Goal: Transaction & Acquisition: Purchase product/service

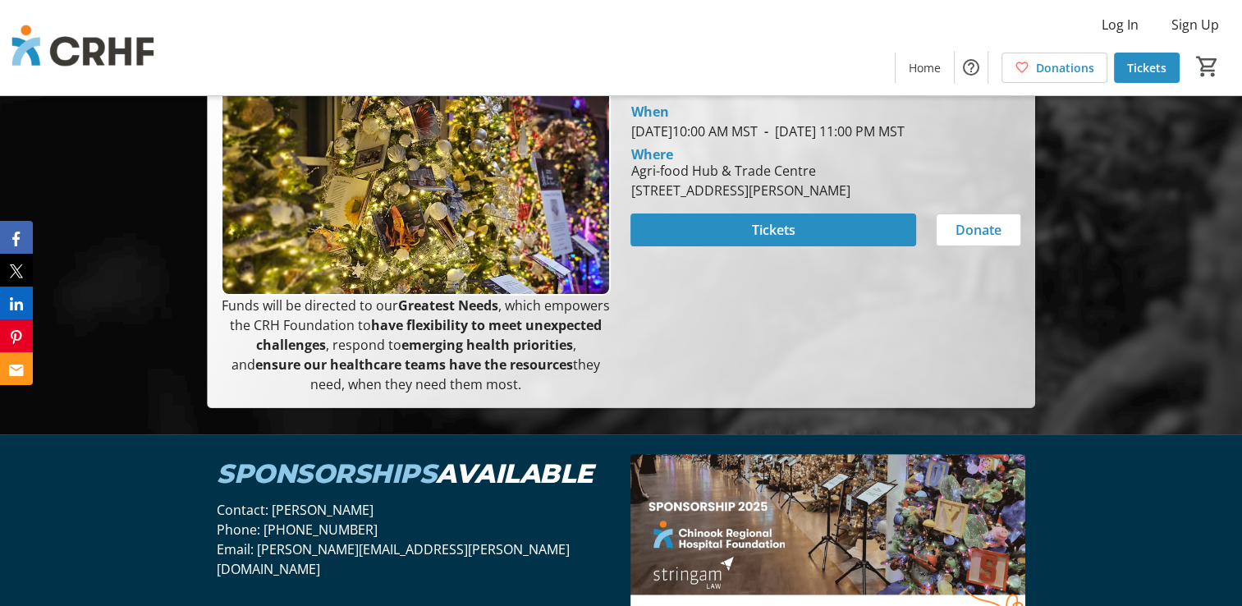
scroll to position [328, 0]
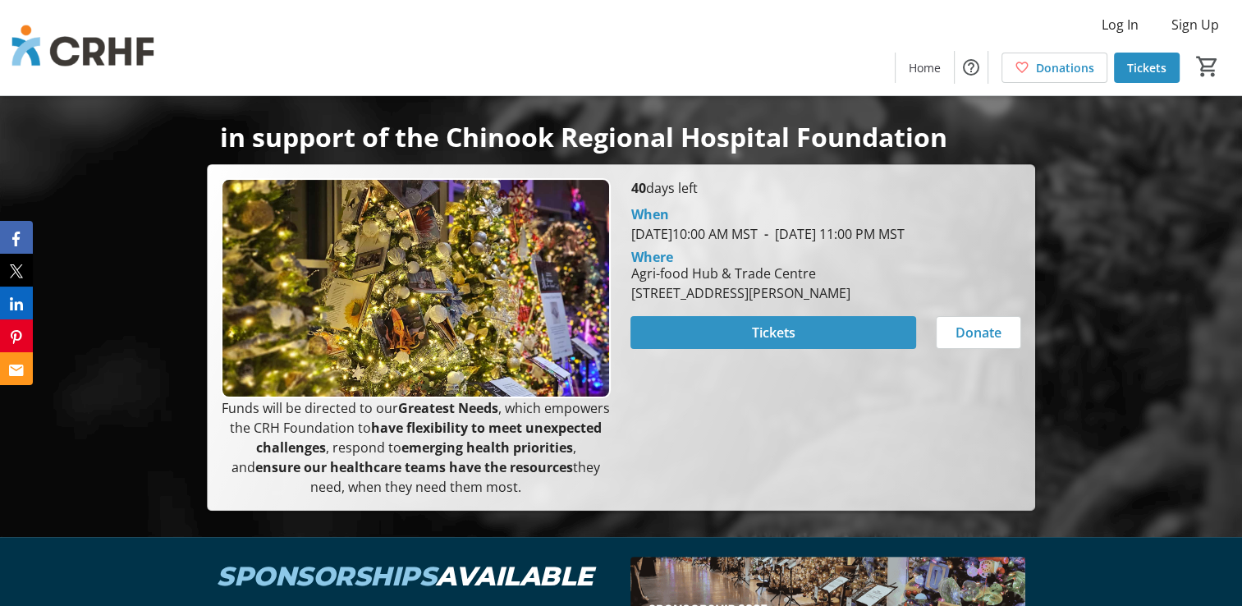
click at [758, 342] on span "Tickets" at bounding box center [773, 333] width 43 height 20
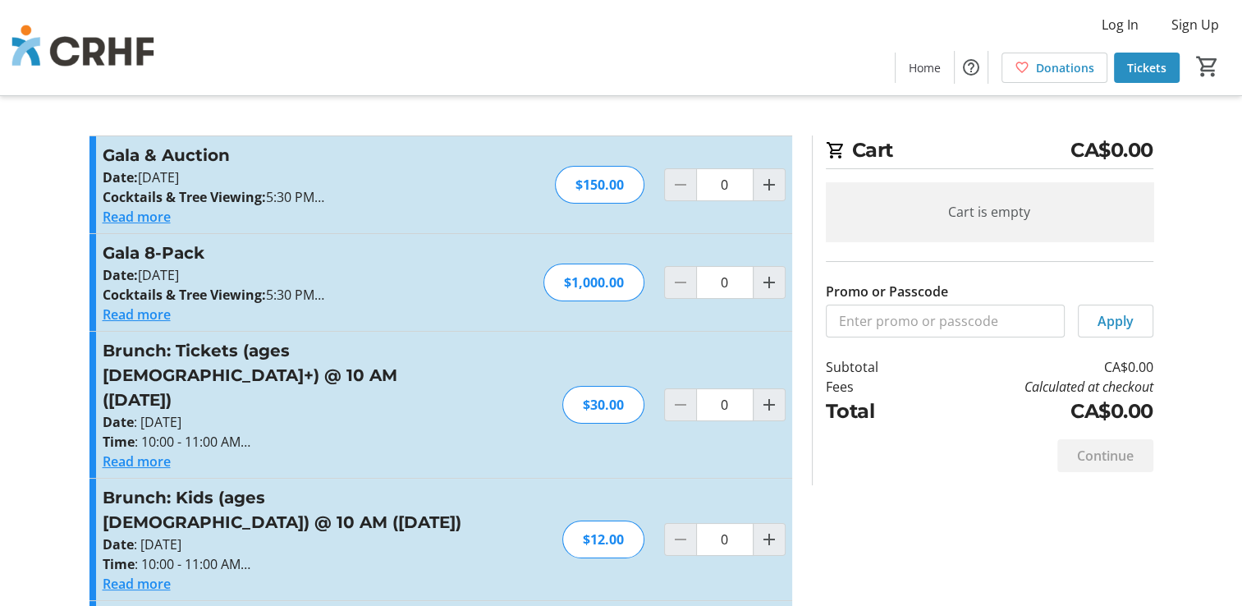
click at [136, 217] on button "Read more" at bounding box center [137, 217] width 68 height 20
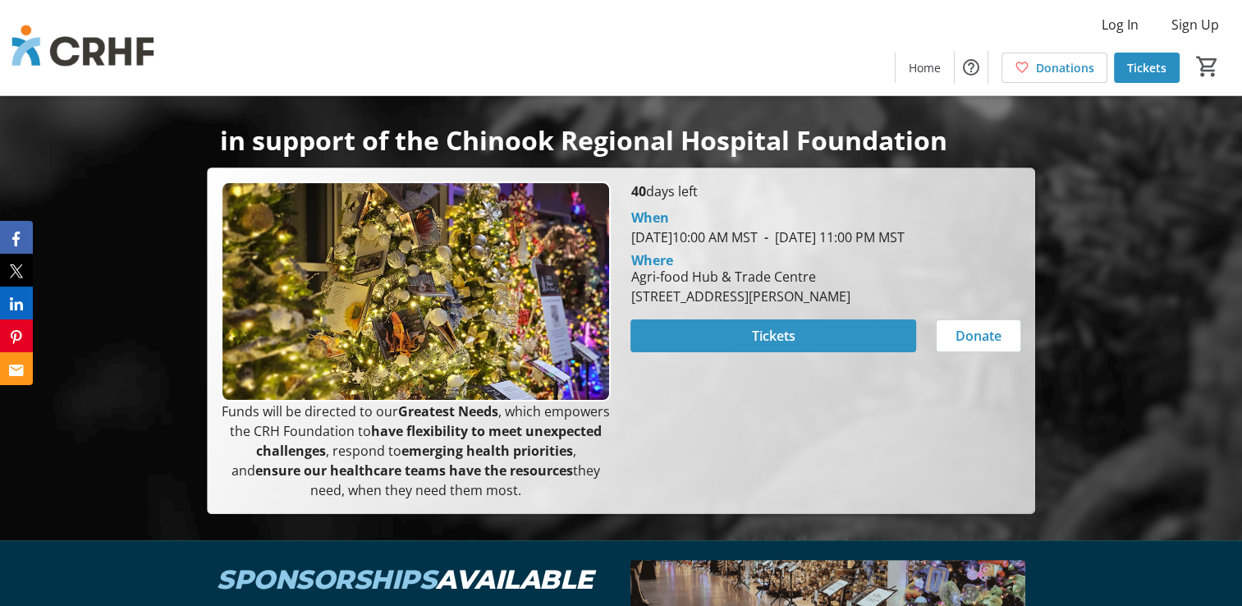
scroll to position [328, 0]
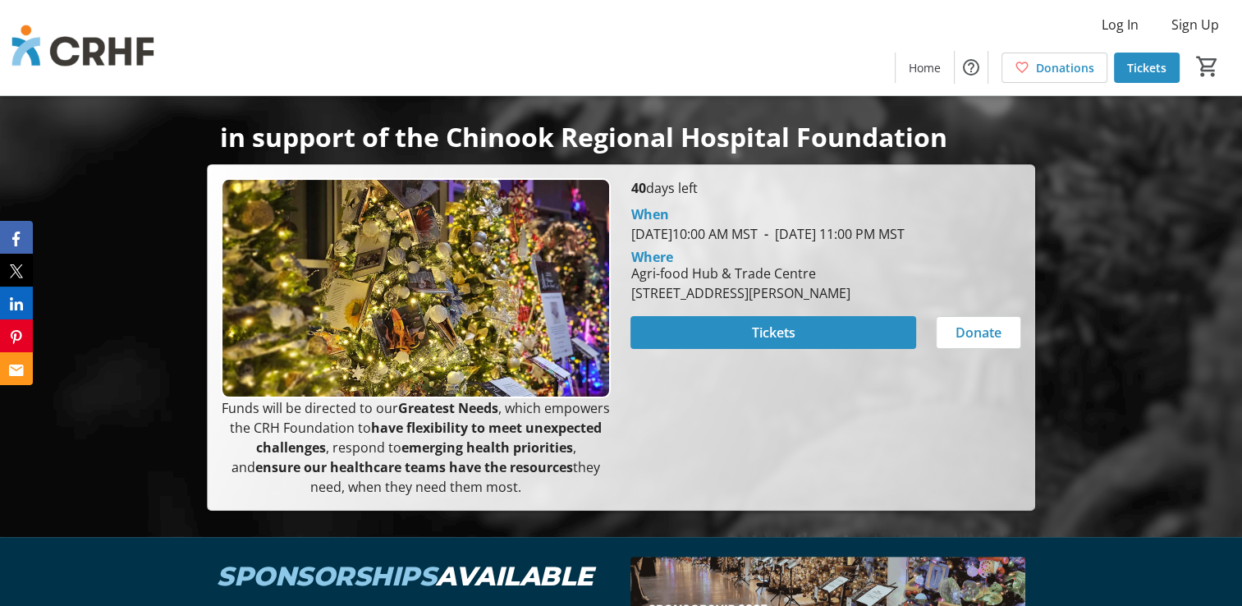
click at [208, 534] on div at bounding box center [621, 104] width 1242 height 865
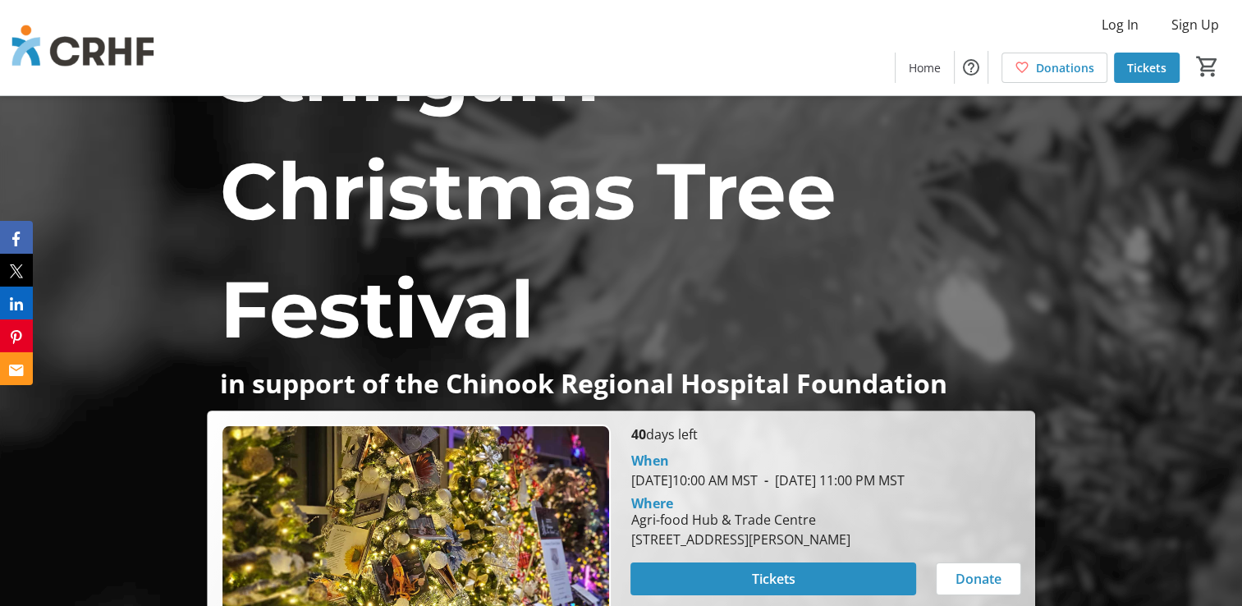
scroll to position [0, 0]
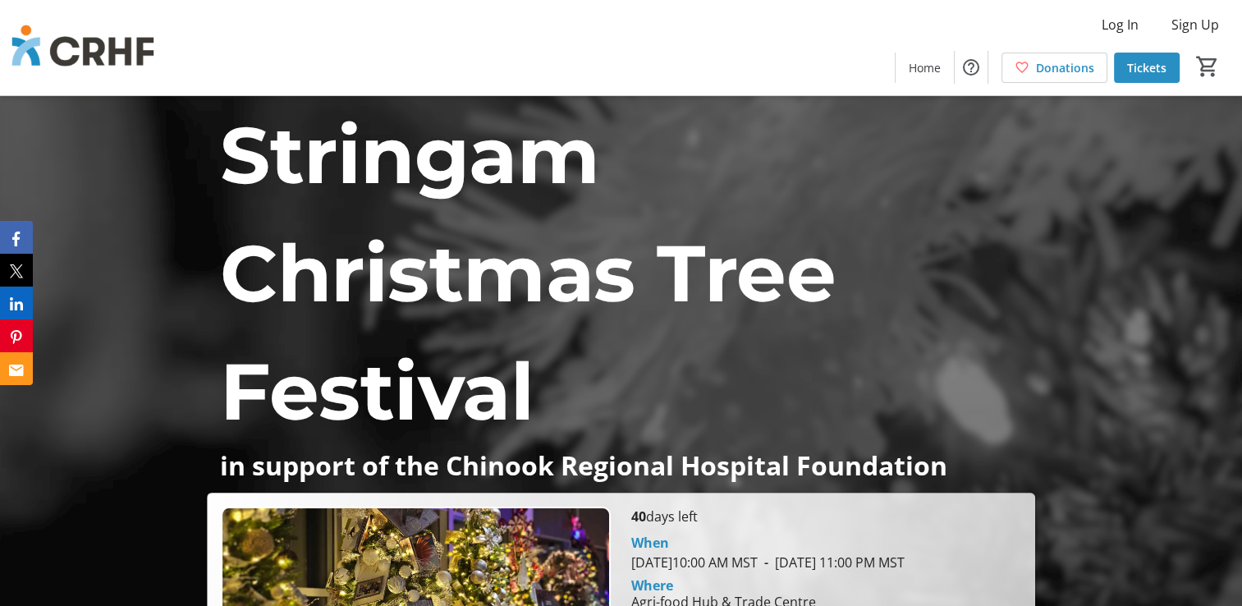
click at [1167, 355] on div "Stringam Christmas Tree Festival in support of the Chinook Regional Hospital Fo…" at bounding box center [621, 467] width 1242 height 743
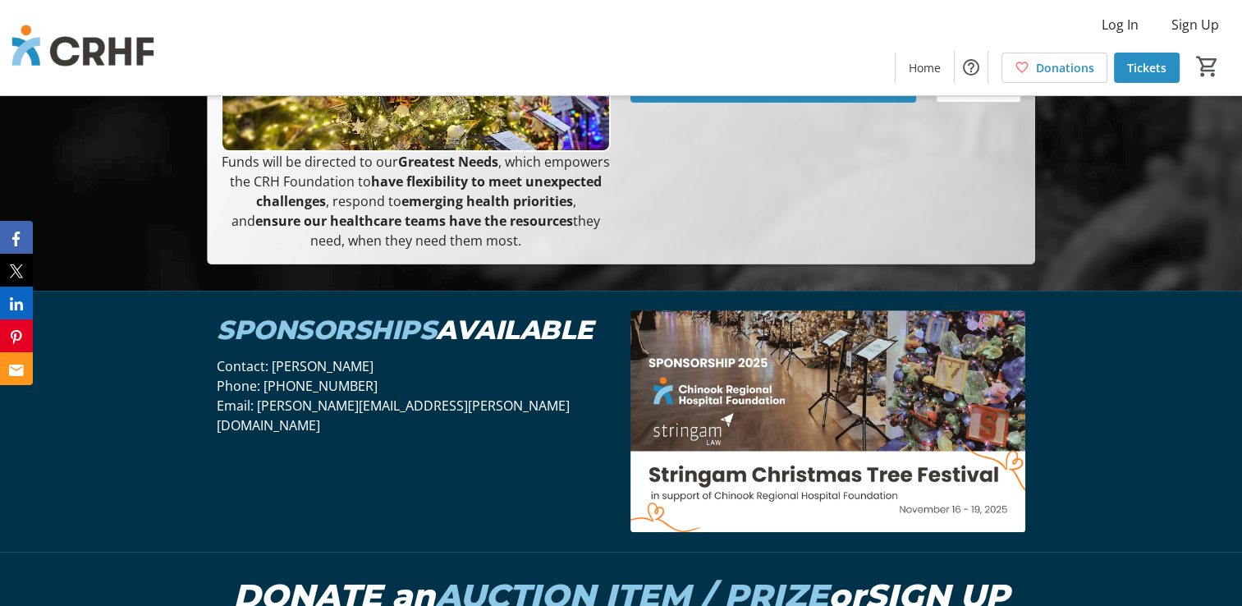
scroll to position [328, 0]
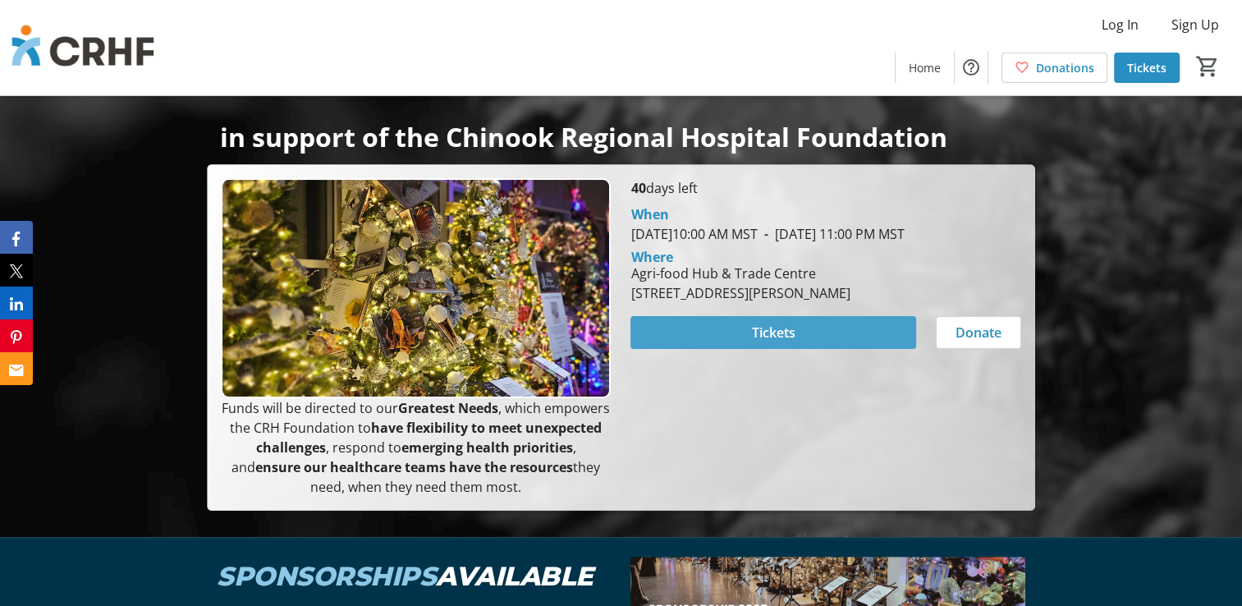
click at [779, 342] on span "Tickets" at bounding box center [773, 333] width 43 height 20
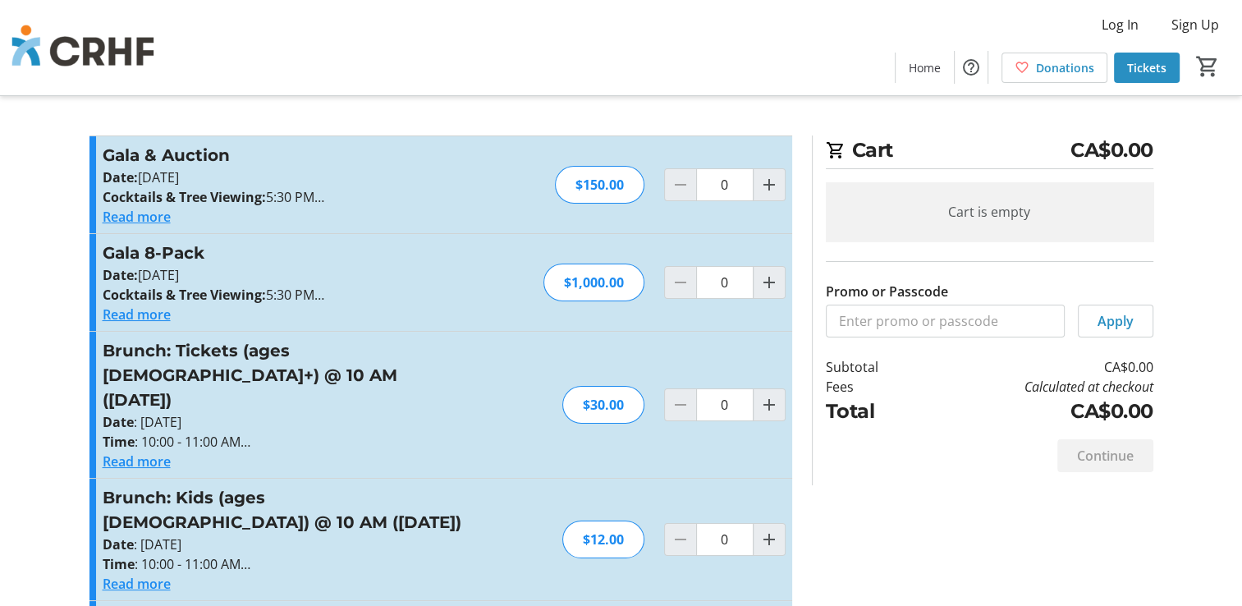
click at [140, 212] on button "Read more" at bounding box center [137, 217] width 68 height 20
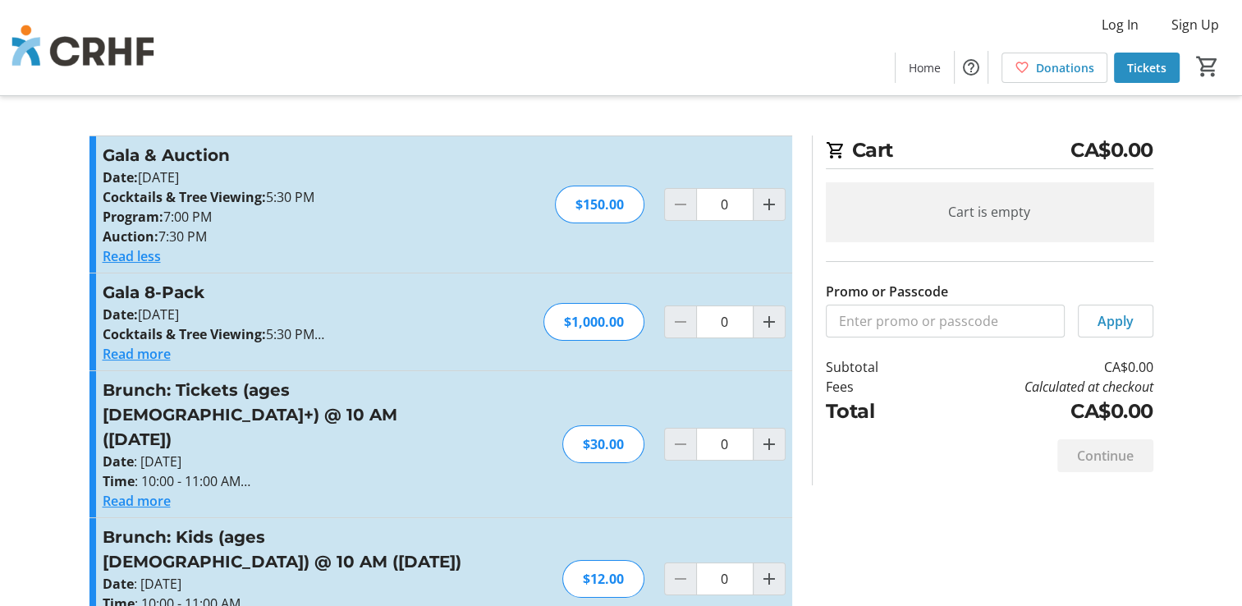
drag, startPoint x: 233, startPoint y: 240, endPoint x: 91, endPoint y: 155, distance: 165.2
click at [91, 155] on div "Gala & Auction Date: [DATE] Cocktails & Tree Viewing: 5:30 PM Program: 7:00 PM …" at bounding box center [440, 204] width 702 height 136
copy div "Gala & Auction Date: [DATE] Cocktails & Tree Viewing: 5:30 PM Program: 7:00 PM …"
